Goal: Information Seeking & Learning: Learn about a topic

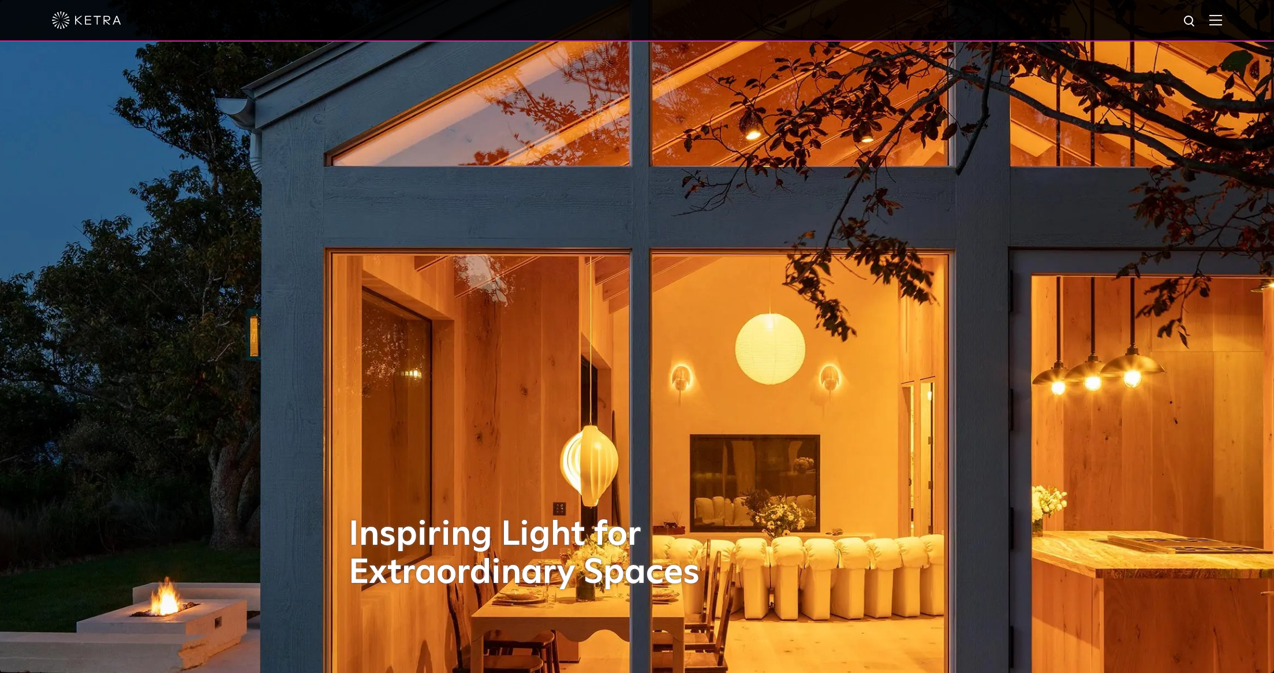
click at [1219, 18] on img at bounding box center [1215, 19] width 13 height 11
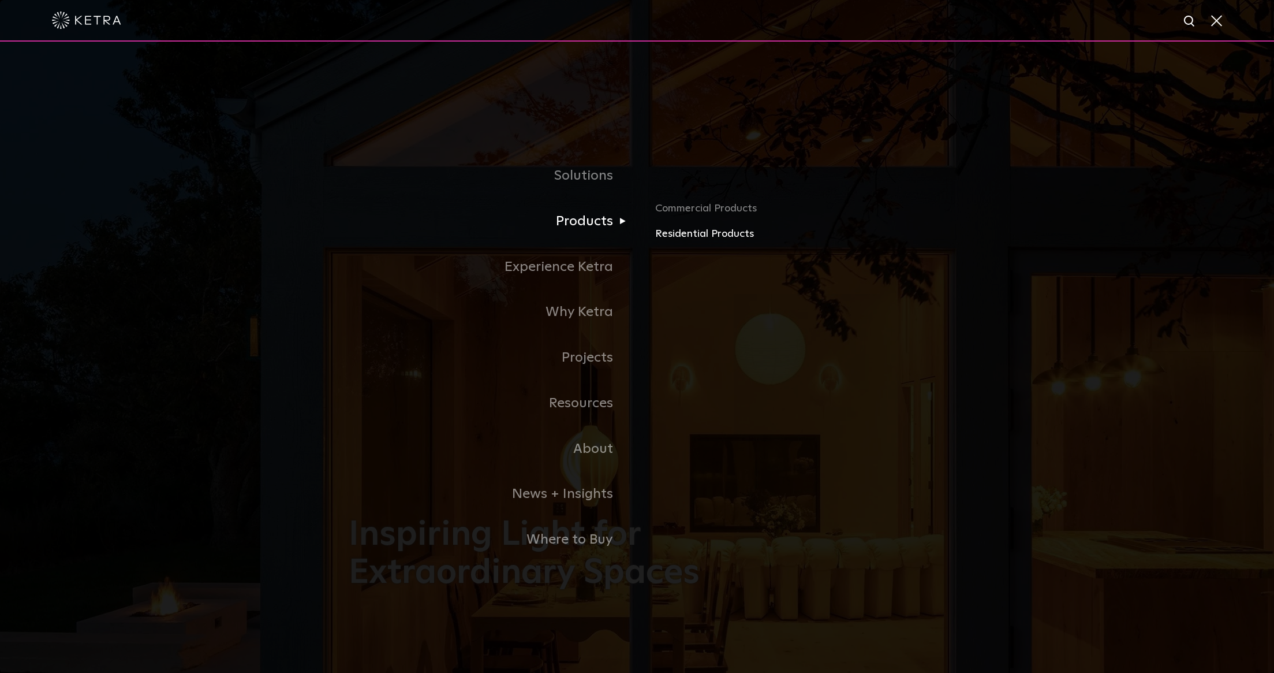
click at [685, 236] on link "Residential Products" at bounding box center [790, 234] width 270 height 17
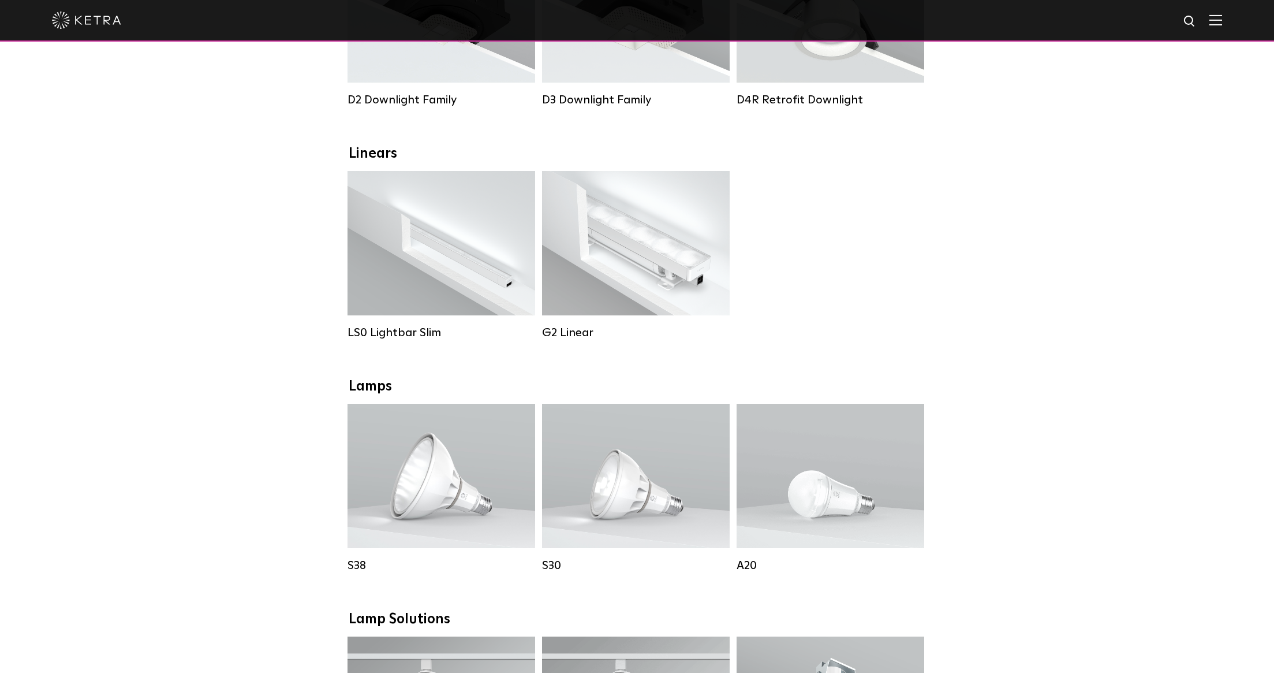
scroll to position [312, 0]
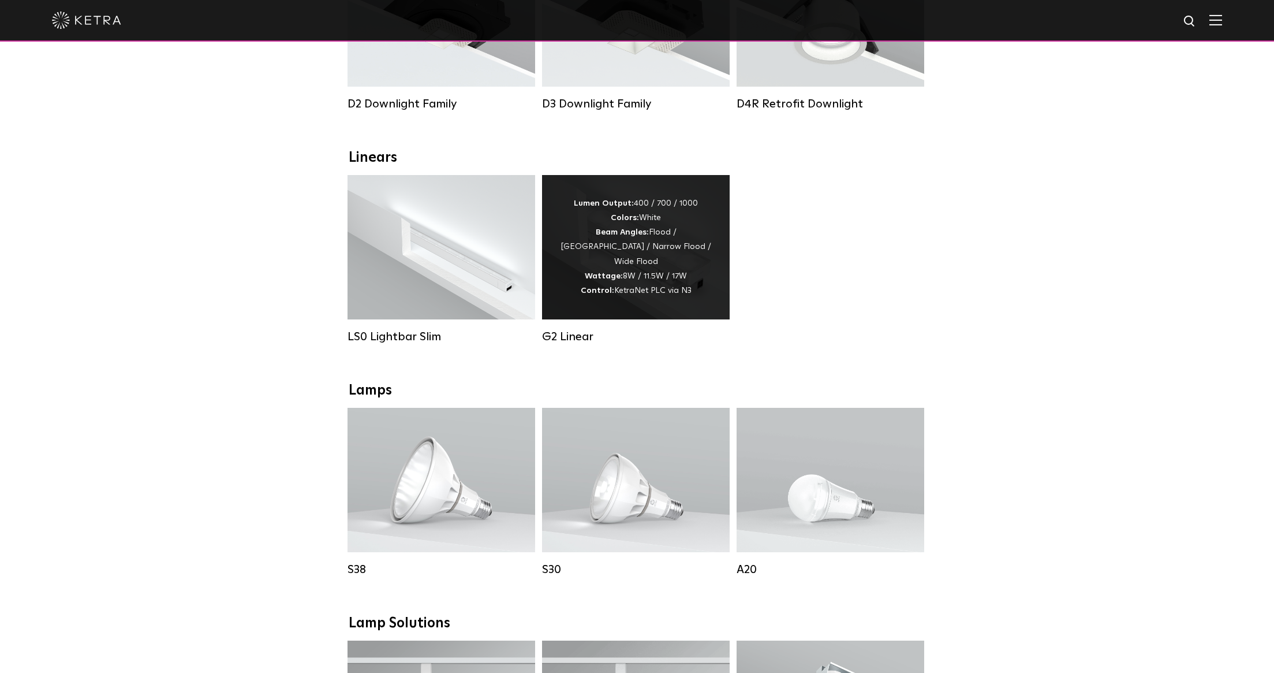
click at [655, 192] on div "Lumen Output: 400 / 700 / 1000 Colors: White Beam Angles: Flood / Graze / Narro…" at bounding box center [636, 247] width 188 height 144
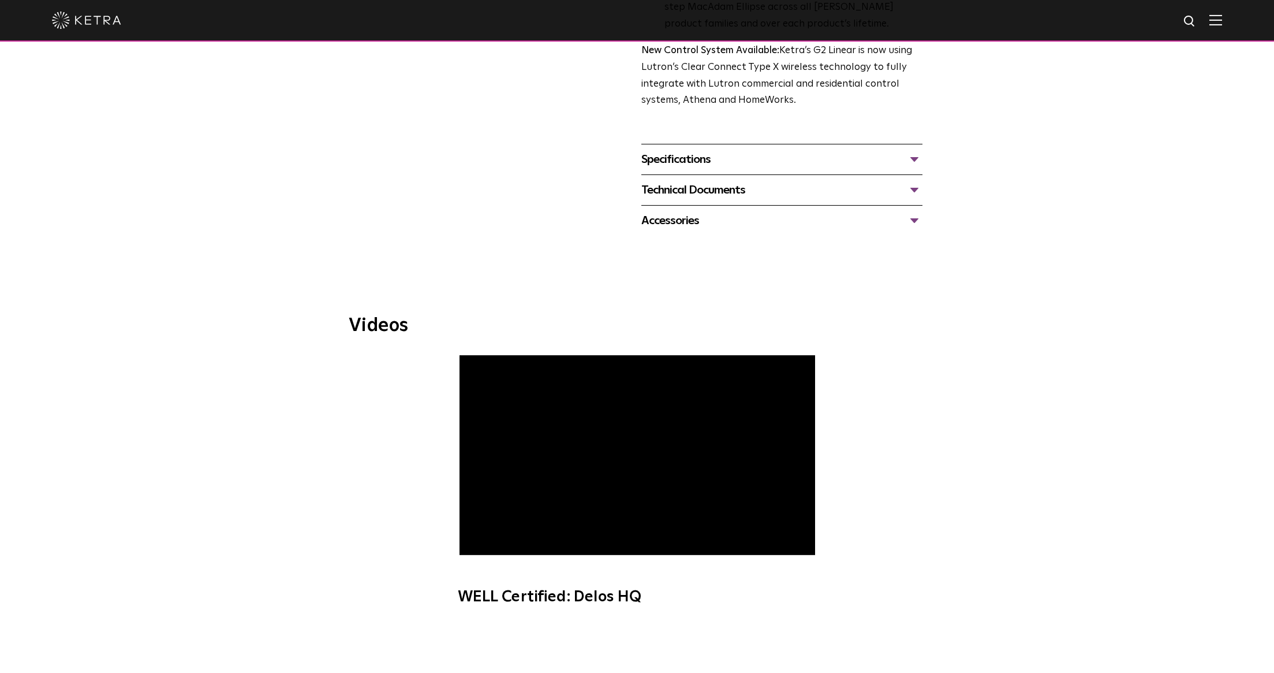
scroll to position [450, 0]
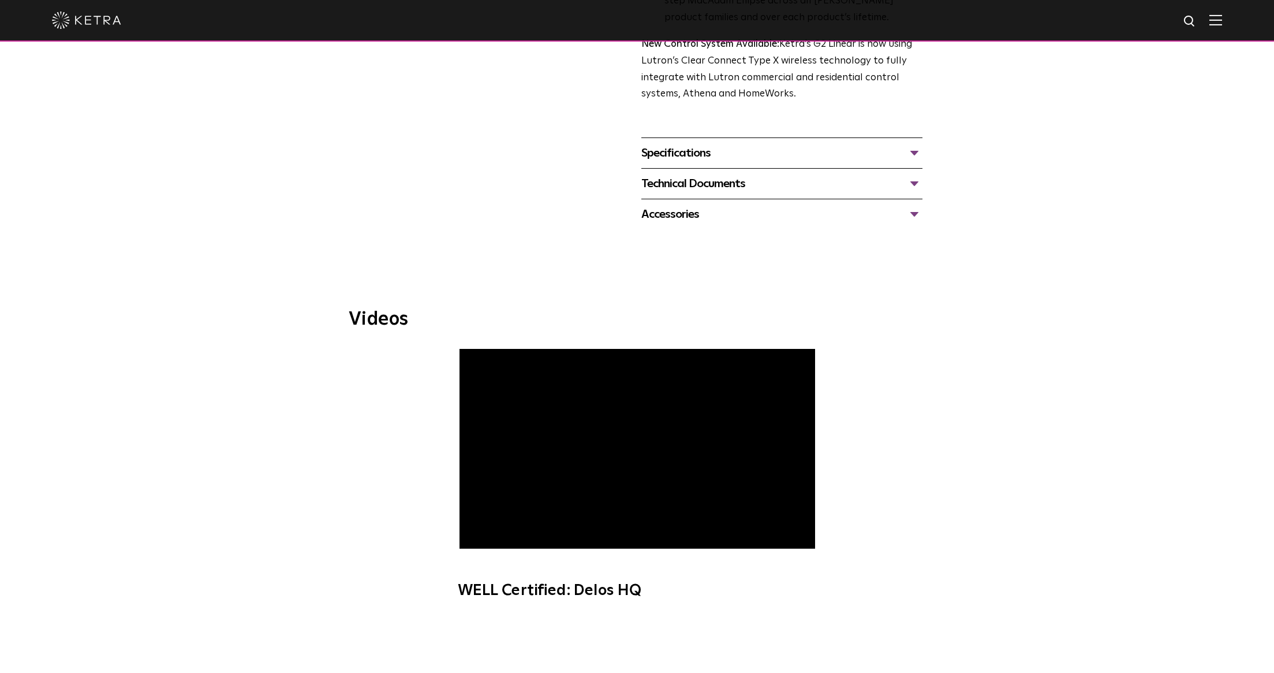
click at [721, 222] on div "Accessories" at bounding box center [781, 214] width 281 height 18
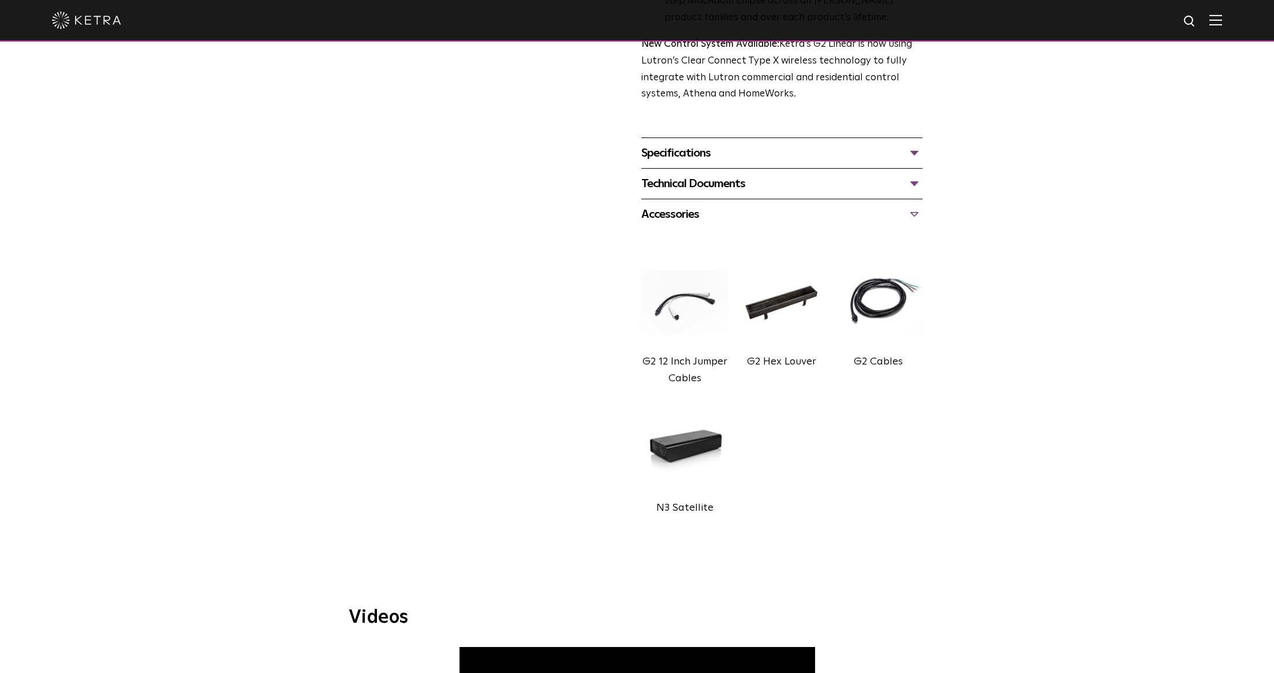
click at [677, 216] on div "Accessories" at bounding box center [781, 214] width 281 height 18
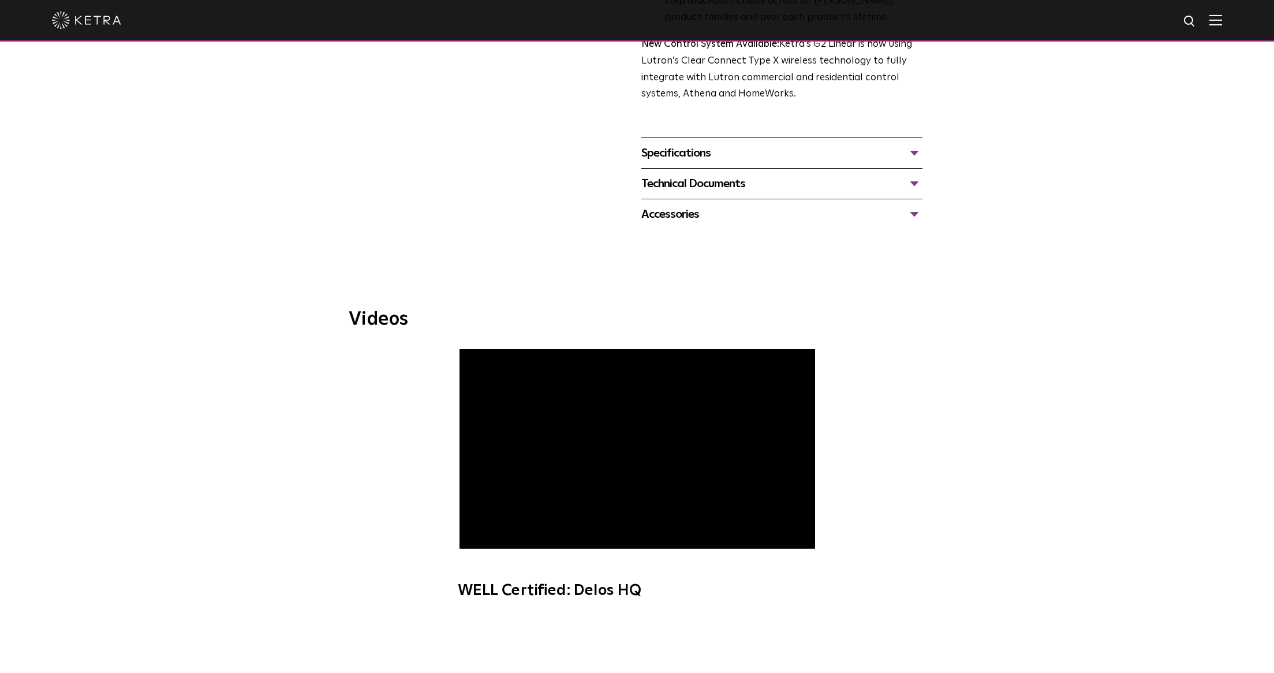
click at [699, 193] on div "Technical Documents G2 Specification Sheet G2 Installation Guide G2 Brochure G2…" at bounding box center [781, 183] width 281 height 31
click at [700, 191] on div "Technical Documents" at bounding box center [781, 183] width 281 height 18
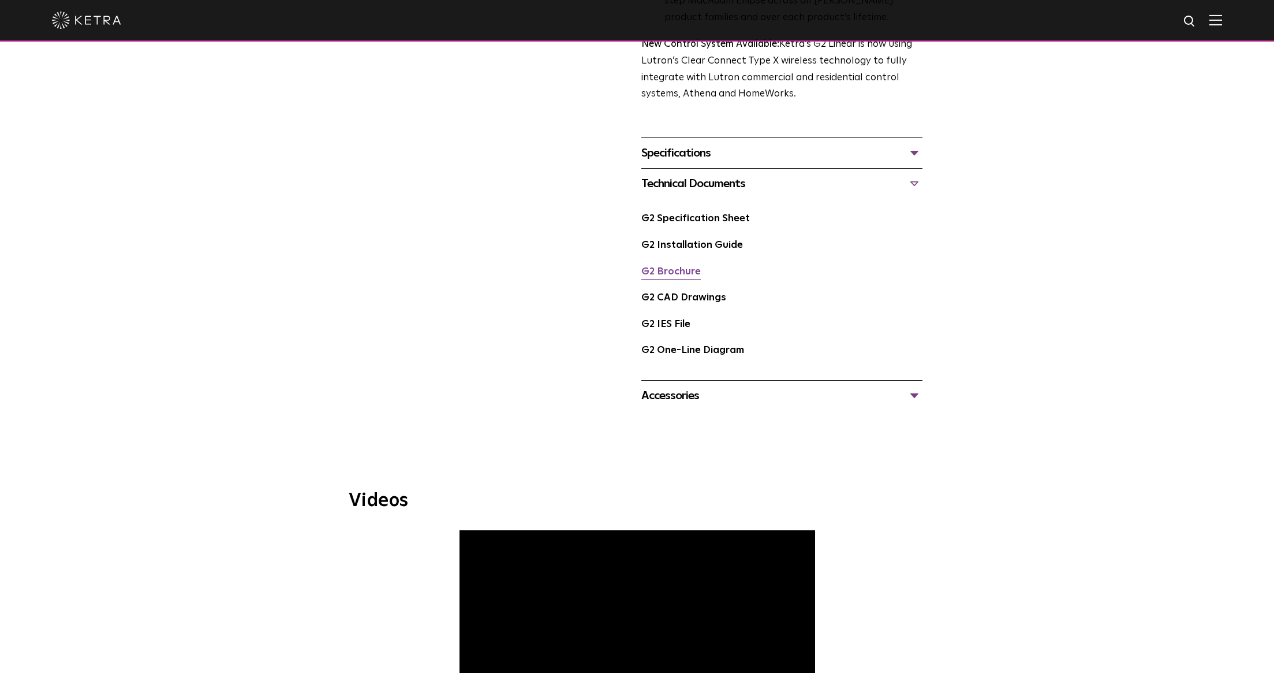
click at [681, 269] on link "G2 Brochure" at bounding box center [670, 272] width 59 height 10
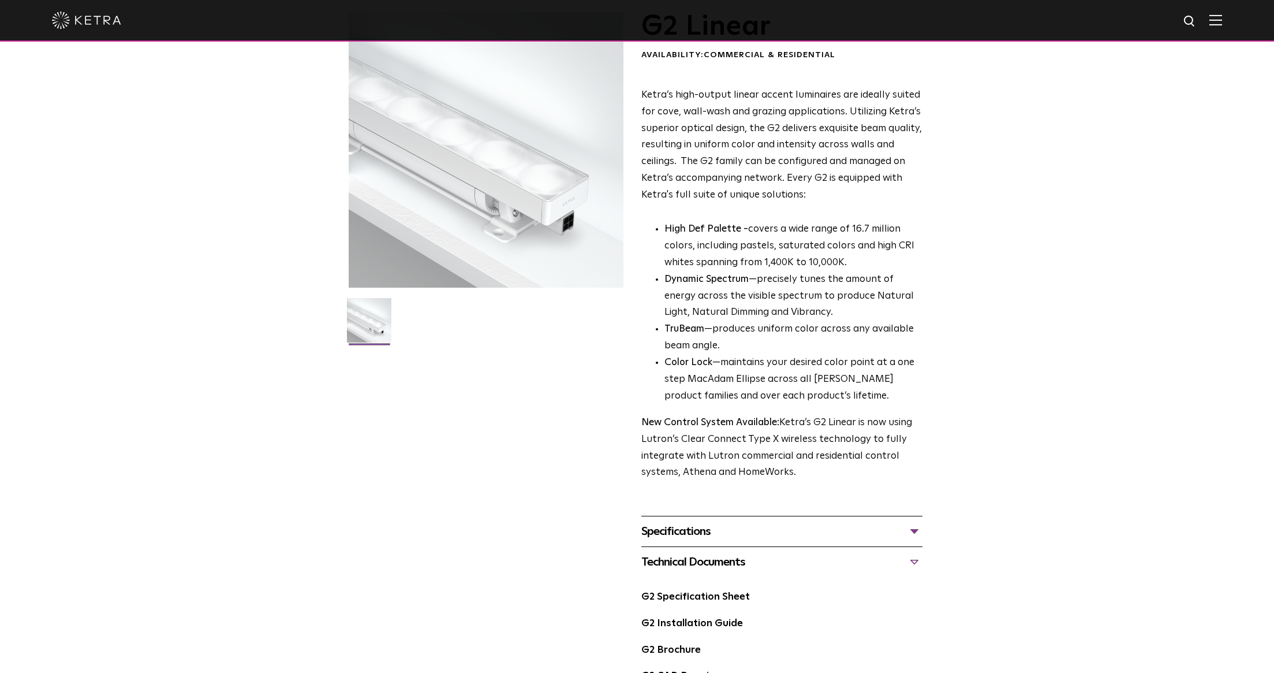
scroll to position [0, 0]
